Goal: Information Seeking & Learning: Learn about a topic

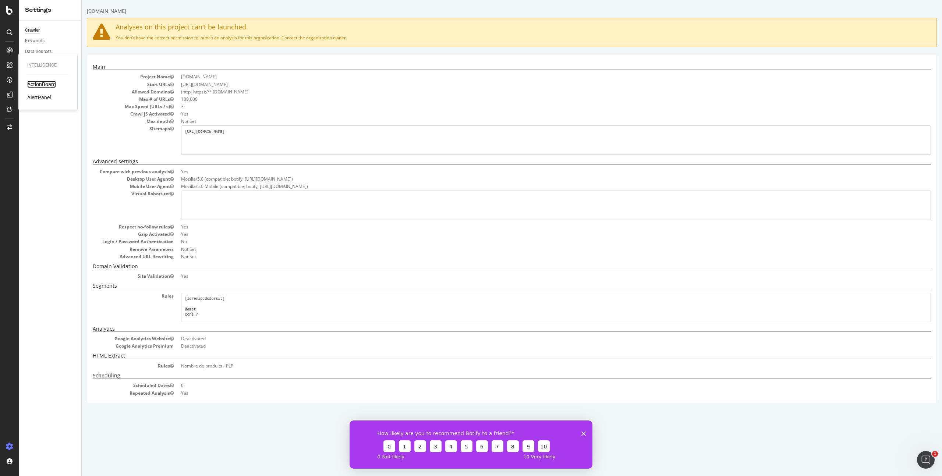
click at [43, 85] on div "ActionBoard" at bounding box center [41, 84] width 29 height 7
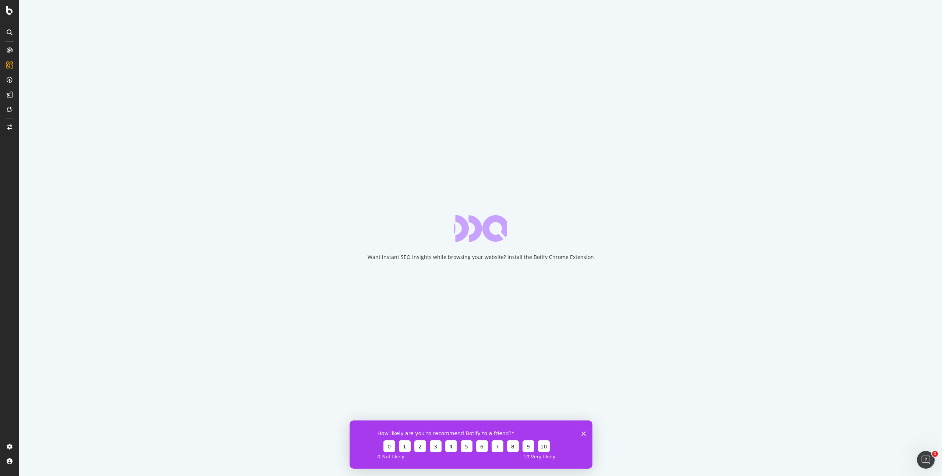
click at [584, 433] on polygon "Close survey" at bounding box center [583, 433] width 4 height 4
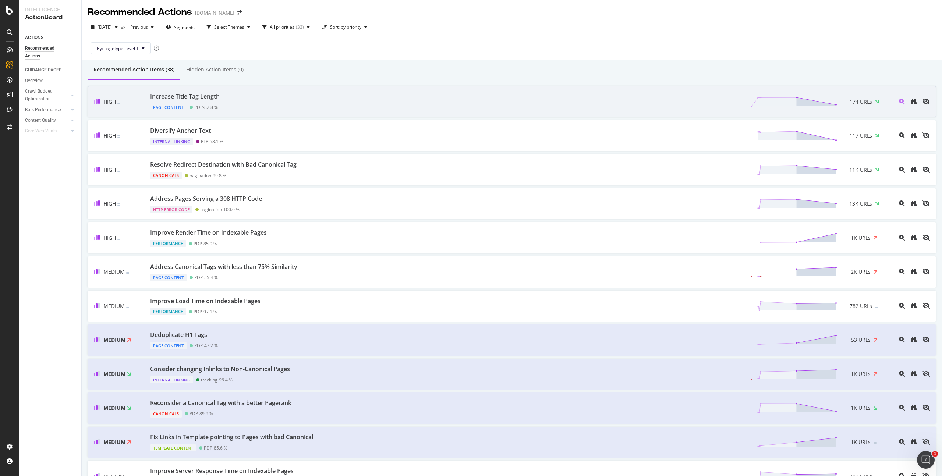
click at [241, 103] on div "Increase Title Tag Length Page Content PDP - 82.8 % 174 URLs" at bounding box center [518, 101] width 749 height 19
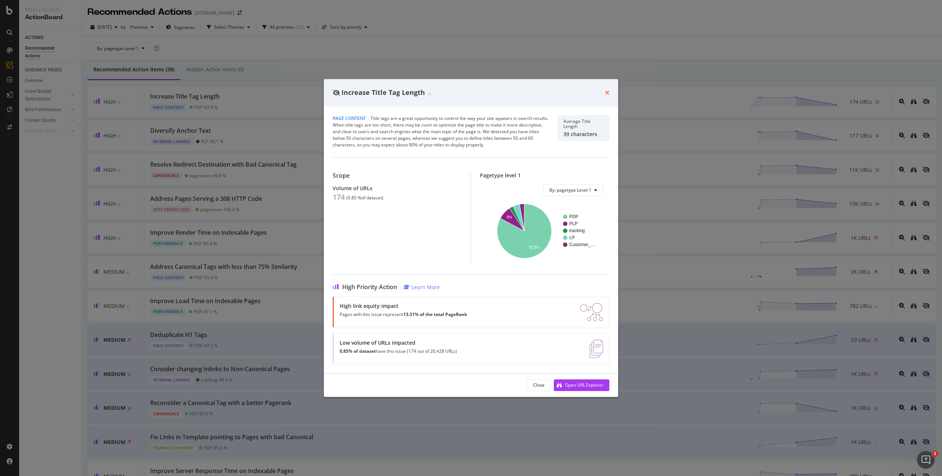
click at [609, 93] on icon "times" at bounding box center [607, 93] width 4 height 6
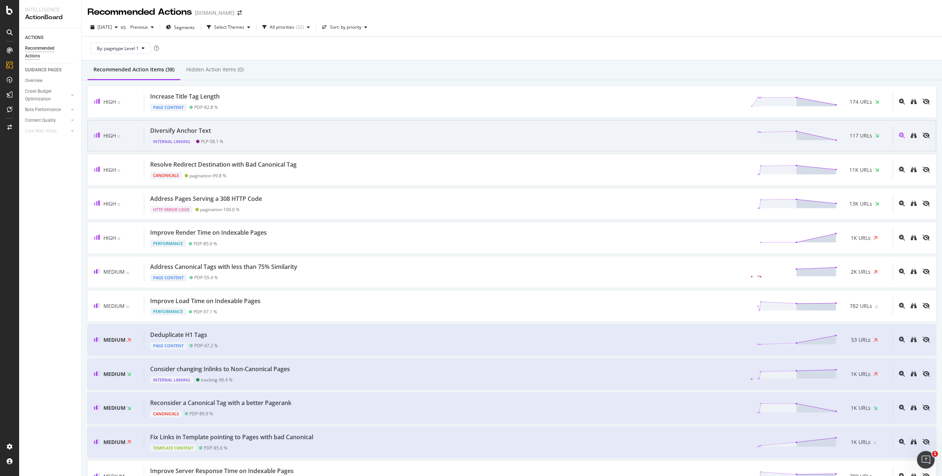
click at [281, 133] on div "Diversify Anchor Text Internal Linking PLP - 58.1 % 117 URLs" at bounding box center [518, 136] width 749 height 19
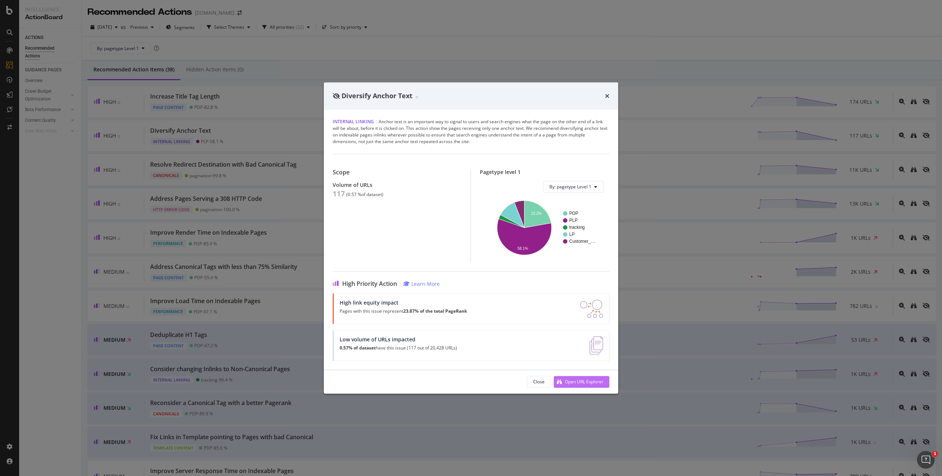
click at [585, 385] on div "Open URL Explorer" at bounding box center [584, 382] width 39 height 6
click at [609, 96] on icon "times" at bounding box center [607, 96] width 4 height 6
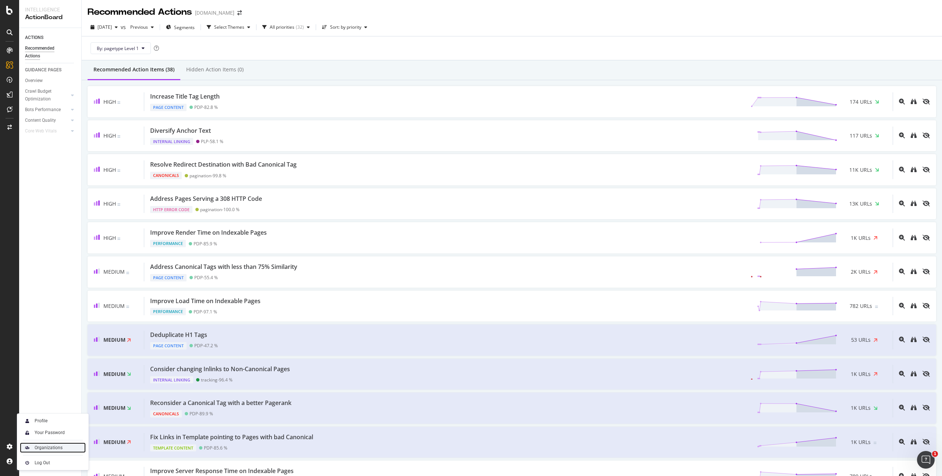
click at [54, 445] on div "Organizations" at bounding box center [49, 448] width 28 height 6
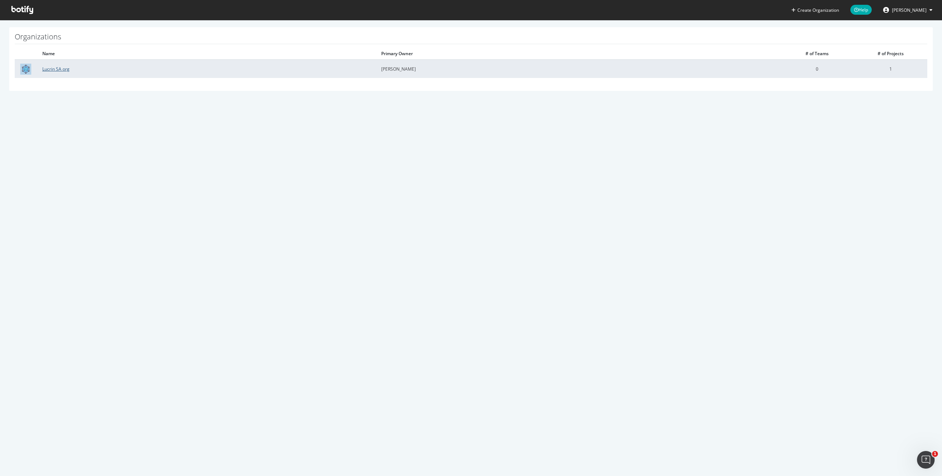
click at [58, 68] on link "Lucrin SA org" at bounding box center [55, 69] width 27 height 6
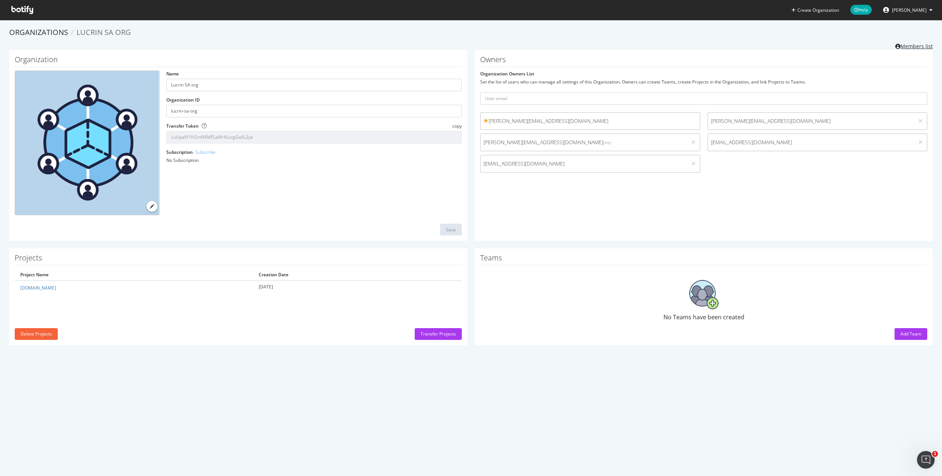
click at [919, 43] on link "Members list" at bounding box center [914, 45] width 38 height 9
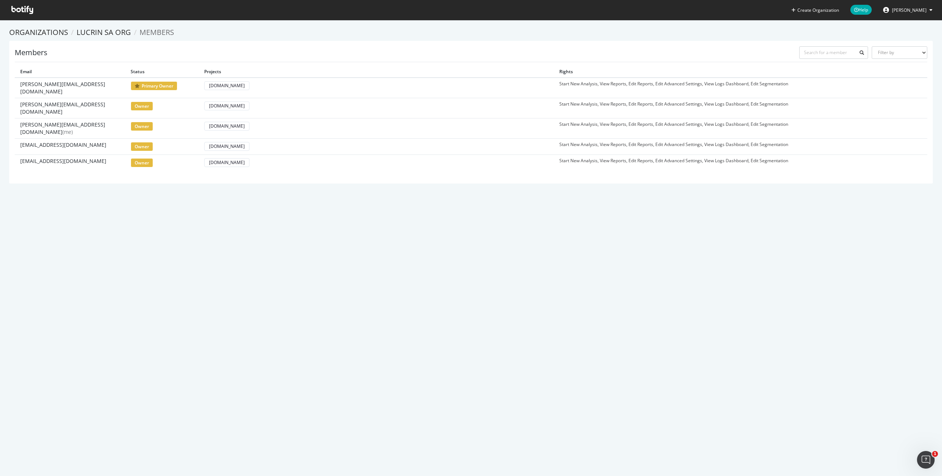
click at [903, 15] on button "Dhiraj Gangoosirdar" at bounding box center [907, 10] width 61 height 12
click at [902, 57] on span "Lucrin SA org" at bounding box center [901, 57] width 27 height 6
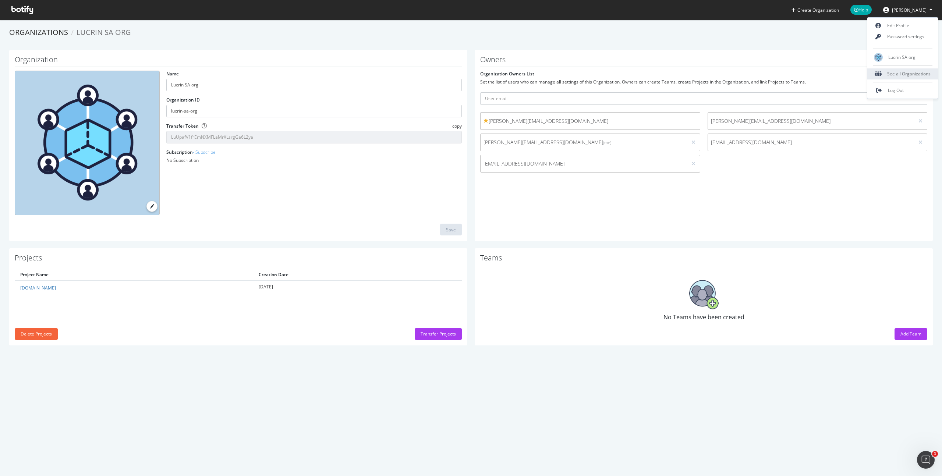
click at [899, 71] on div "See all Organizations" at bounding box center [902, 73] width 71 height 11
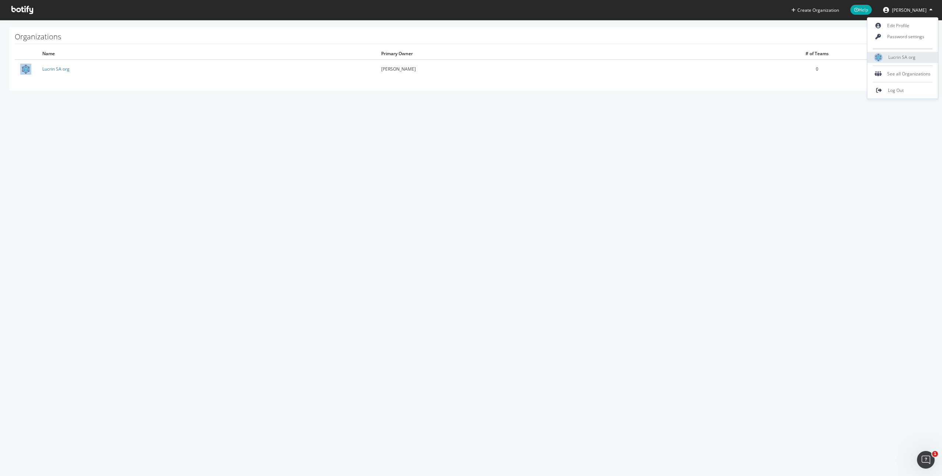
click at [898, 58] on span "Lucrin SA org" at bounding box center [901, 57] width 27 height 6
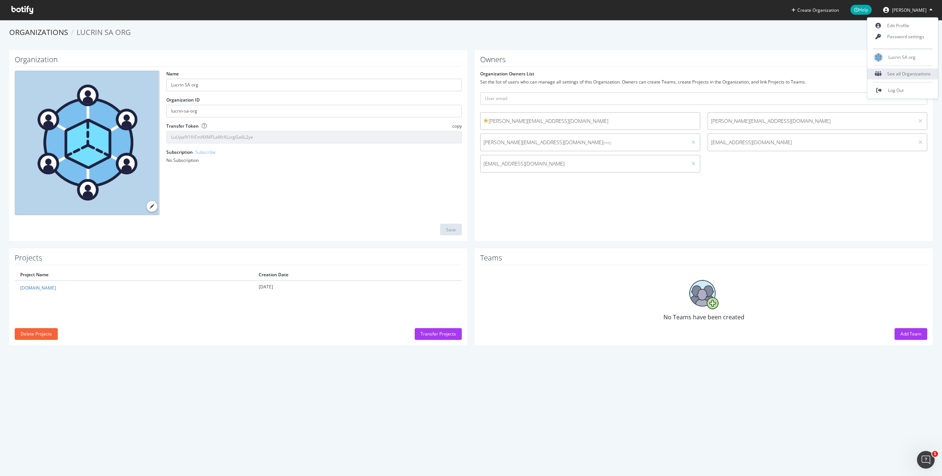
click at [893, 69] on div "See all Organizations" at bounding box center [902, 73] width 71 height 11
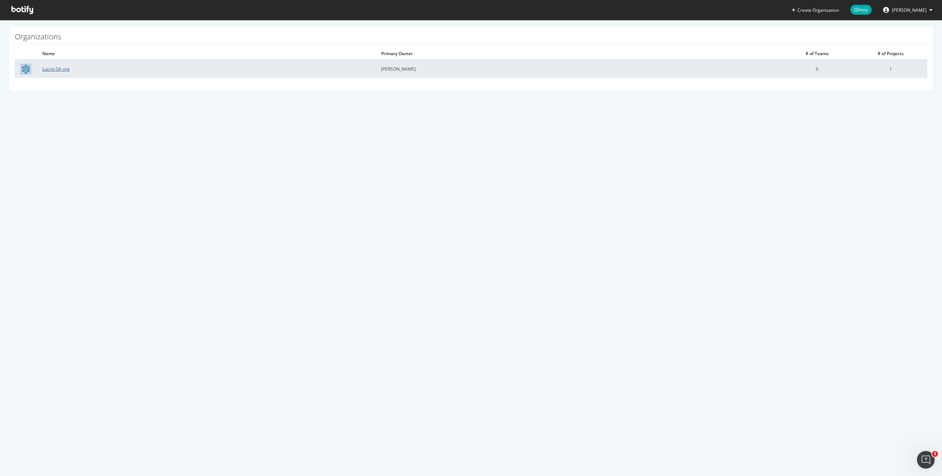
click at [61, 70] on link "Lucrin SA org" at bounding box center [55, 69] width 27 height 6
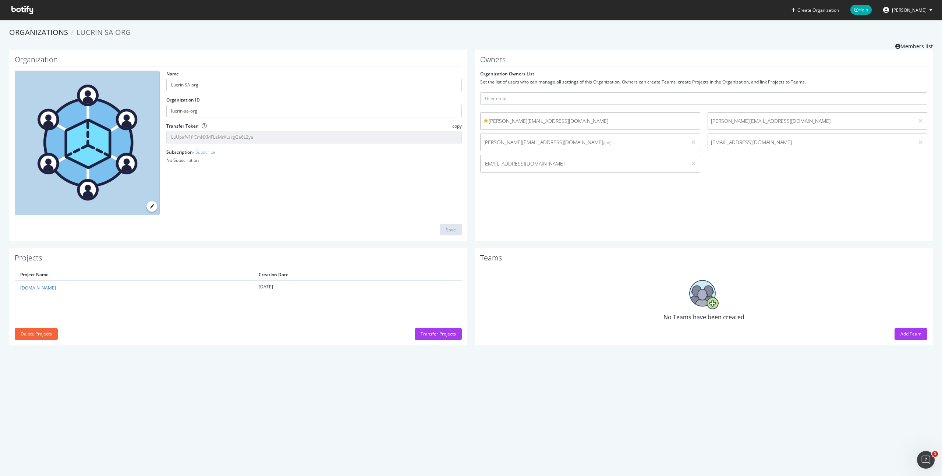
click at [619, 180] on div "Owners Organization Owners List Set the list of users who can manage all settin…" at bounding box center [704, 145] width 458 height 191
click at [619, 158] on div "sem@lucrin.com" at bounding box center [590, 164] width 220 height 18
click at [626, 132] on div "alexandre.dimascio@lucrin.com kervin.ramen@lucrin.com dhiraj.gangoosirdar@lucri…" at bounding box center [704, 144] width 454 height 64
click at [623, 119] on span "alexandre.dimascio@lucrin.com" at bounding box center [590, 120] width 213 height 7
click at [572, 97] on input "text" at bounding box center [703, 98] width 447 height 13
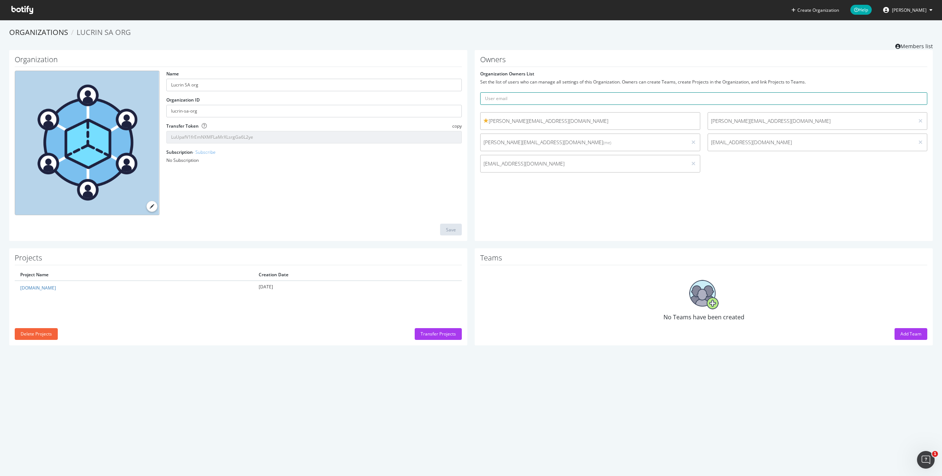
click at [714, 98] on input "text" at bounding box center [703, 98] width 447 height 13
paste input "ryan.jankoo@lucrin.com"
type input "ryan.jankoo@lucrin.com"
click at [915, 92] on button "submit" at bounding box center [921, 98] width 13 height 13
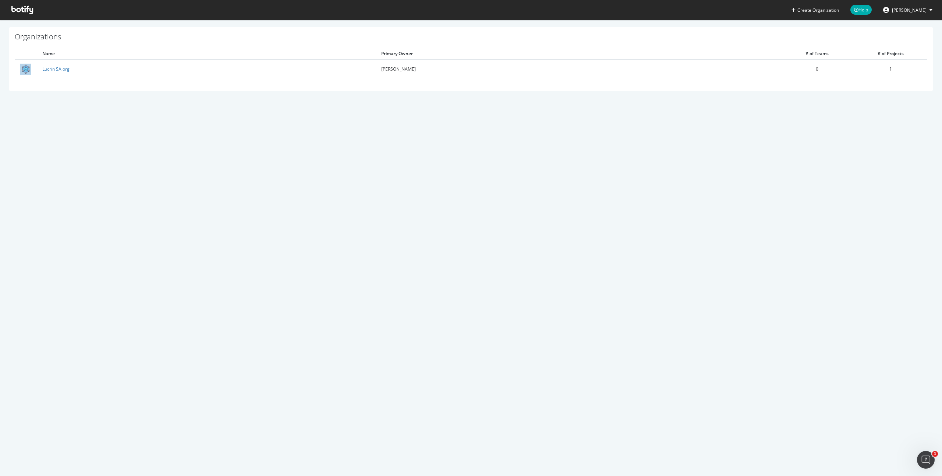
click at [28, 14] on span at bounding box center [22, 10] width 33 height 20
click at [22, 11] on icon at bounding box center [22, 10] width 22 height 8
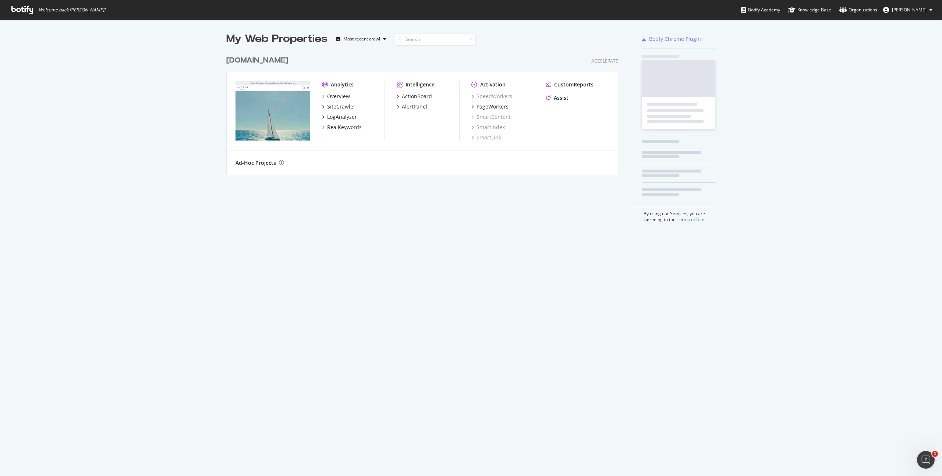
scroll to position [476, 942]
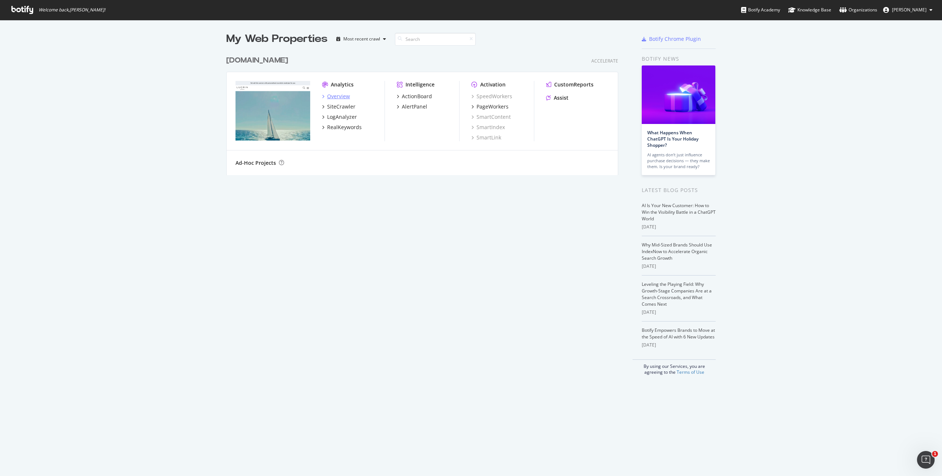
click at [335, 98] on div "Overview" at bounding box center [338, 96] width 23 height 7
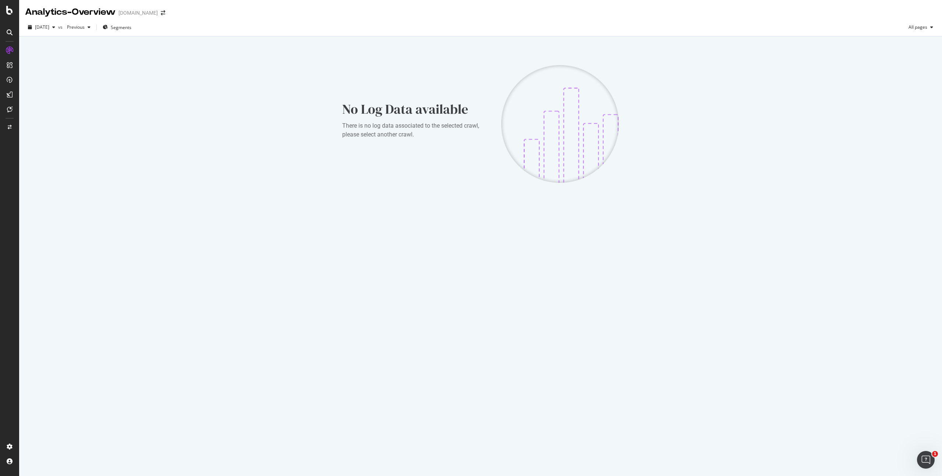
click at [10, 67] on icon at bounding box center [10, 65] width 6 height 6
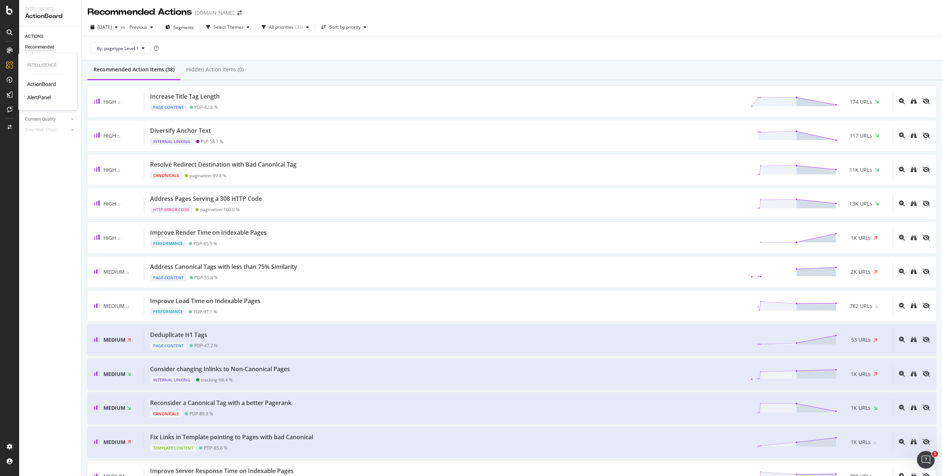
click at [41, 82] on div "ActionBoard" at bounding box center [41, 84] width 29 height 7
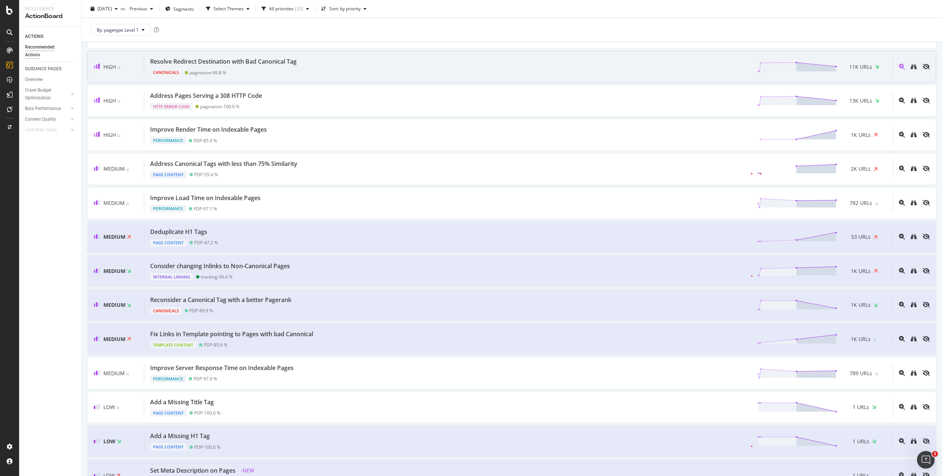
scroll to position [129, 0]
